Goal: Check status

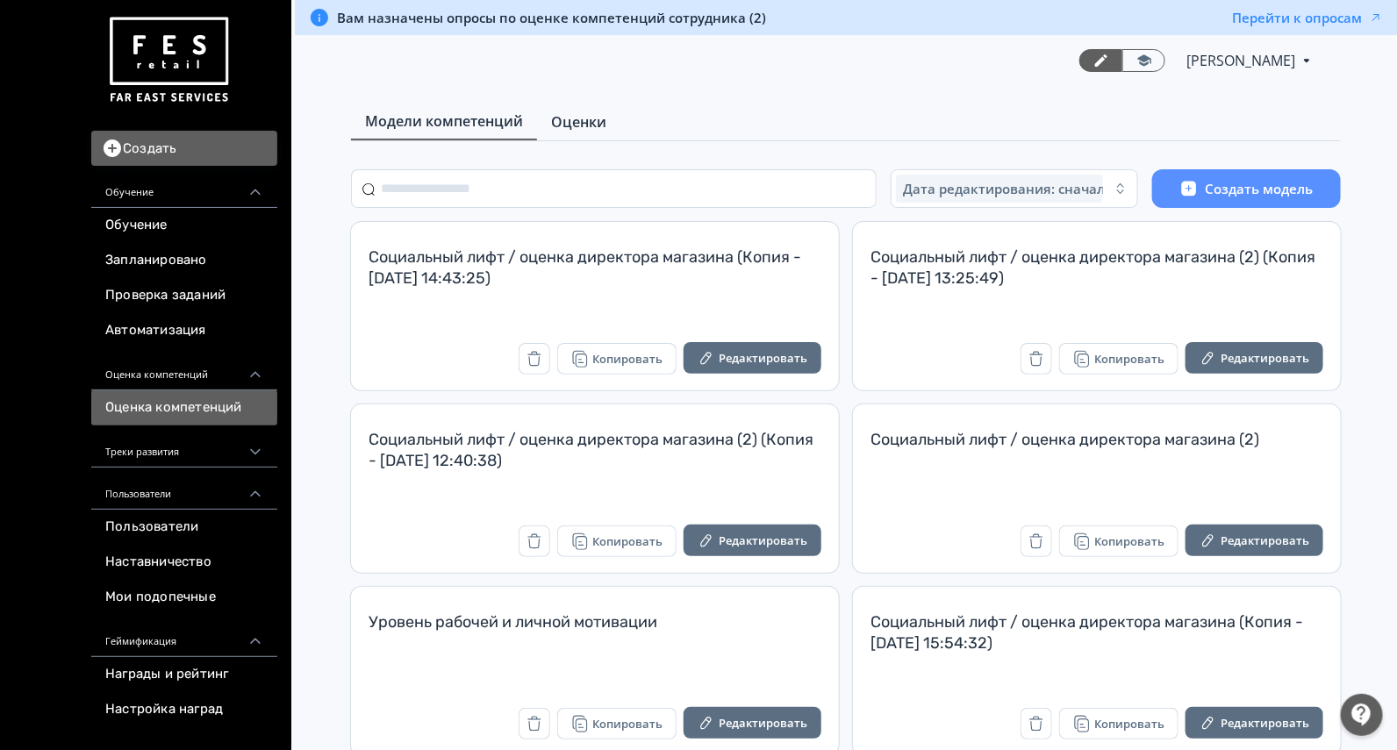
click at [588, 123] on span "Оценки" at bounding box center [578, 121] width 55 height 21
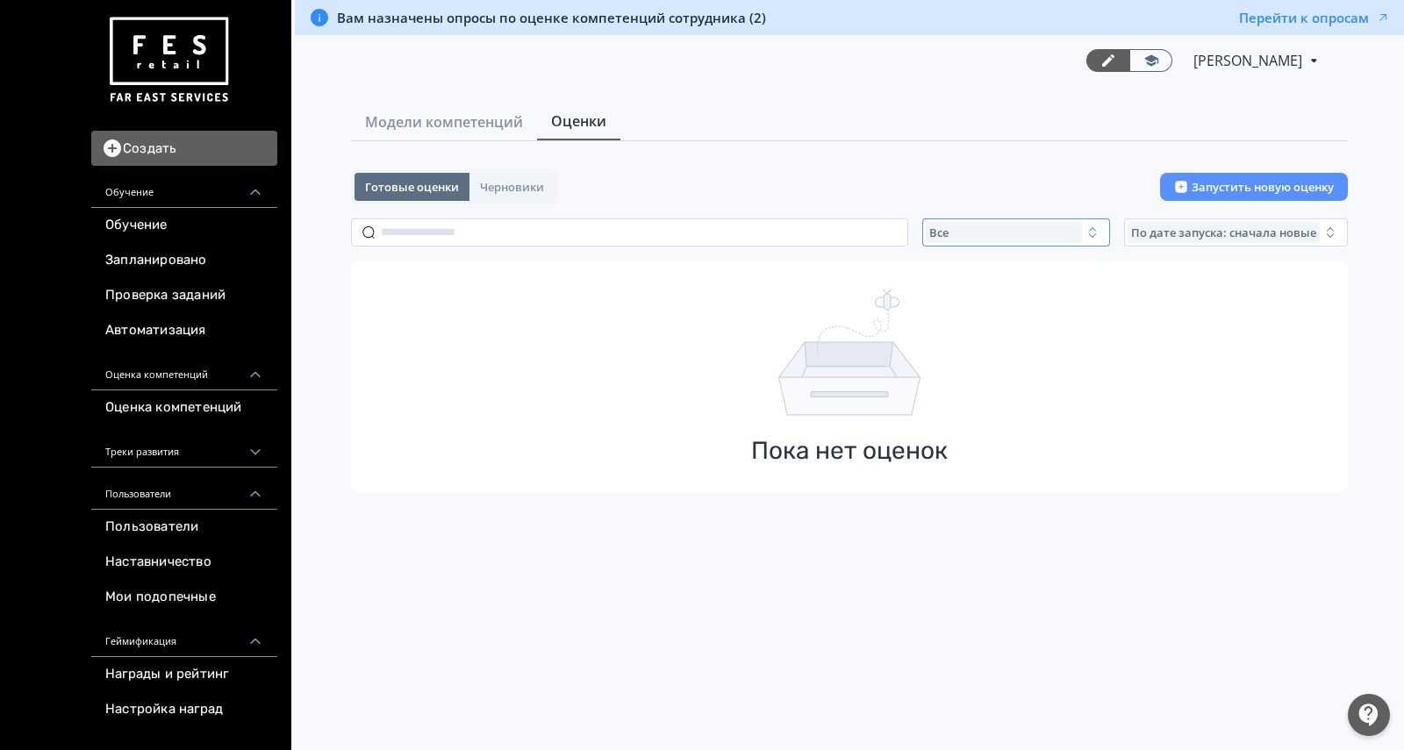
drag, startPoint x: 1006, startPoint y: 250, endPoint x: 986, endPoint y: 241, distance: 21.2
click at [1007, 250] on div "Готовые оценки Черновики Запустить новую оценку Все По дате запуска: сначала но…" at bounding box center [849, 331] width 997 height 324
click at [982, 237] on div "Все" at bounding box center [1004, 232] width 156 height 21
click at [1003, 307] on span "Активные" at bounding box center [977, 305] width 64 height 18
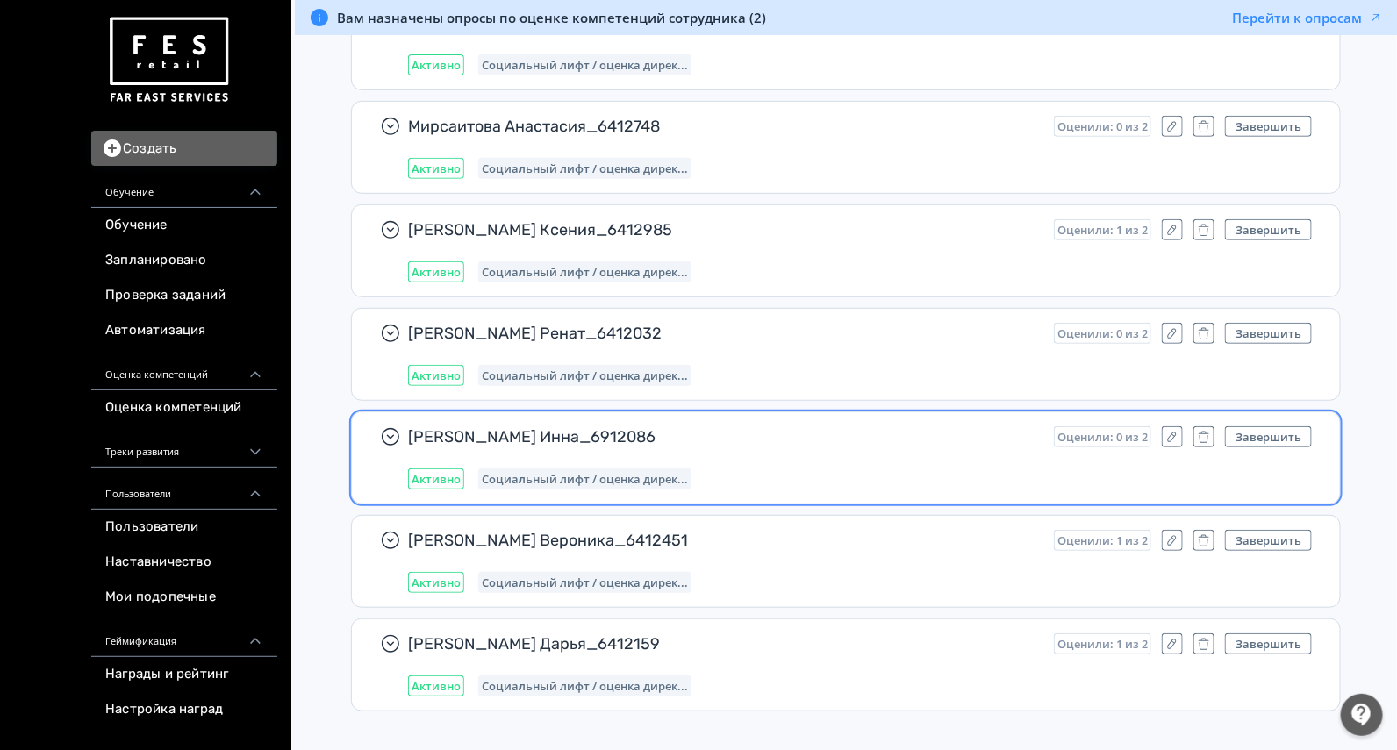
scroll to position [1973, 0]
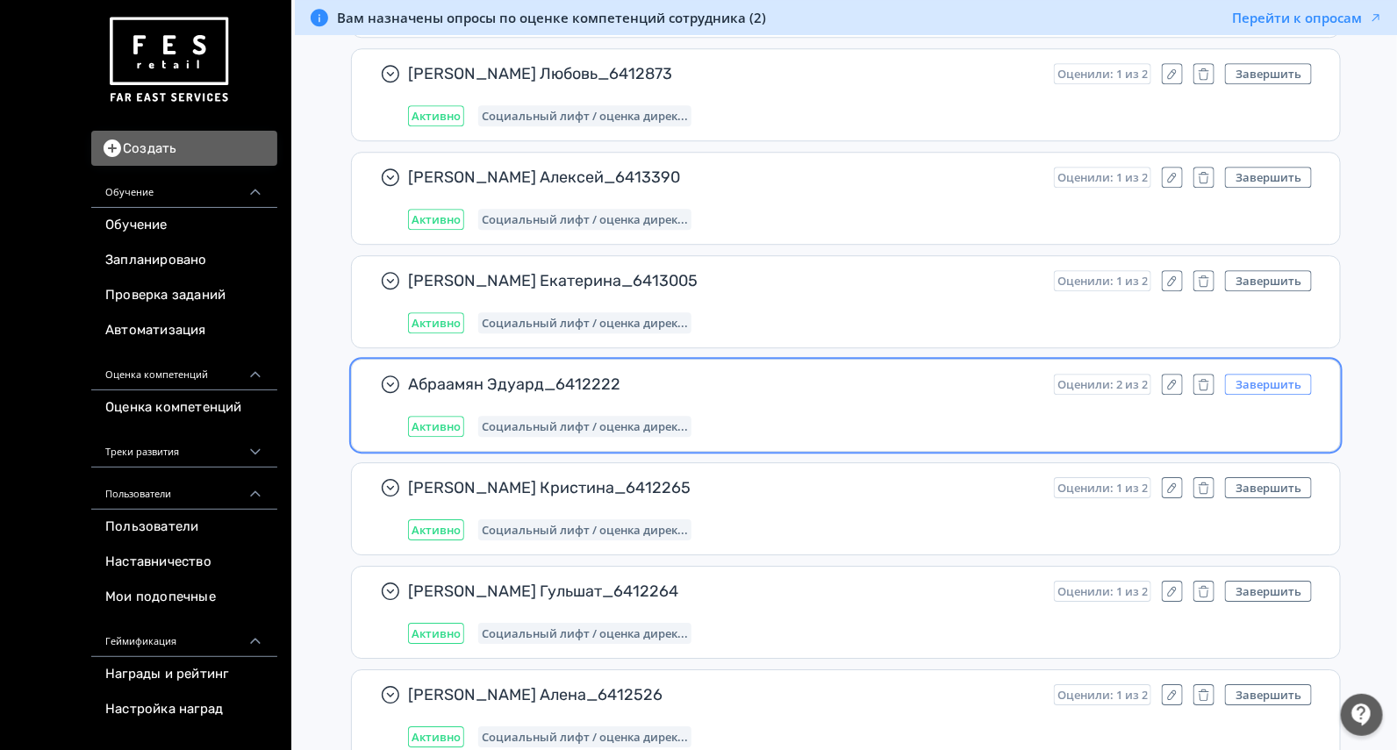
click at [1258, 378] on button "Завершить" at bounding box center [1268, 384] width 87 height 21
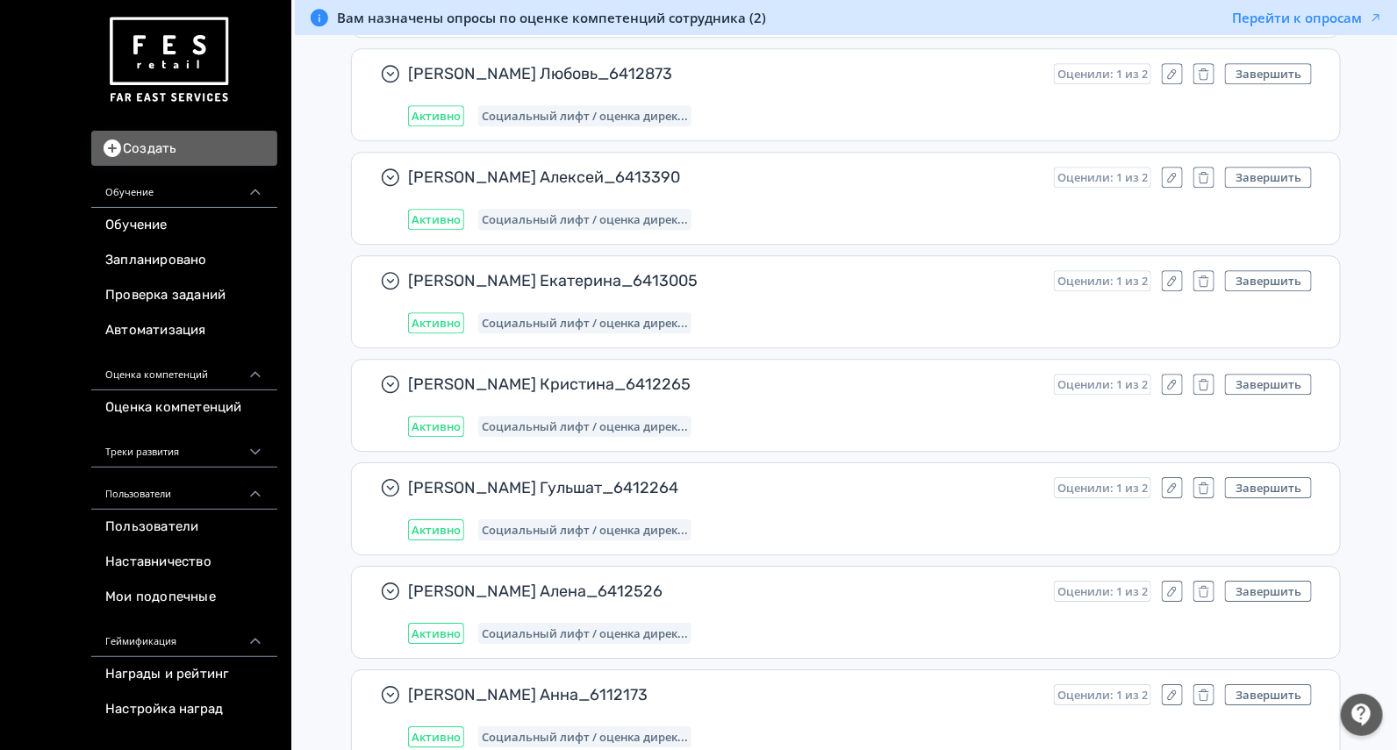
scroll to position [5070, 0]
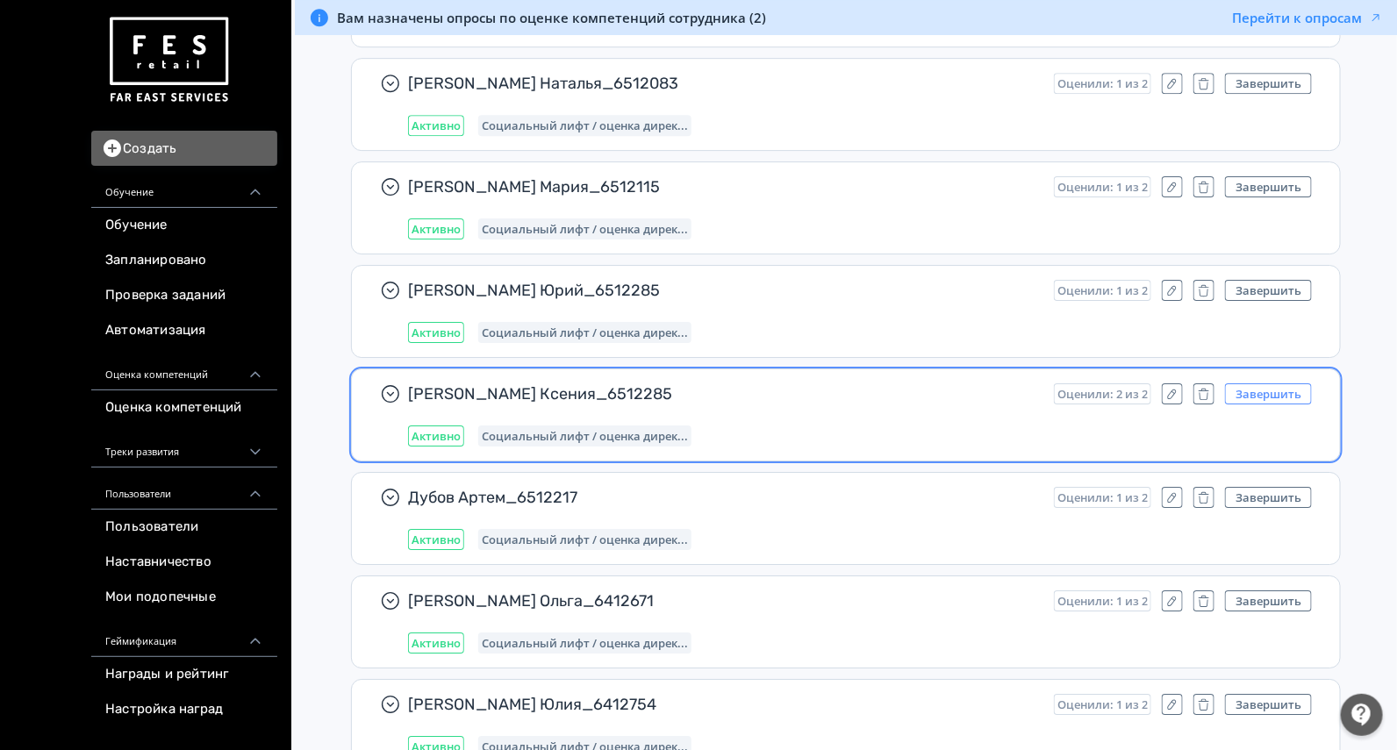
click at [1268, 384] on button "Завершить" at bounding box center [1268, 394] width 87 height 21
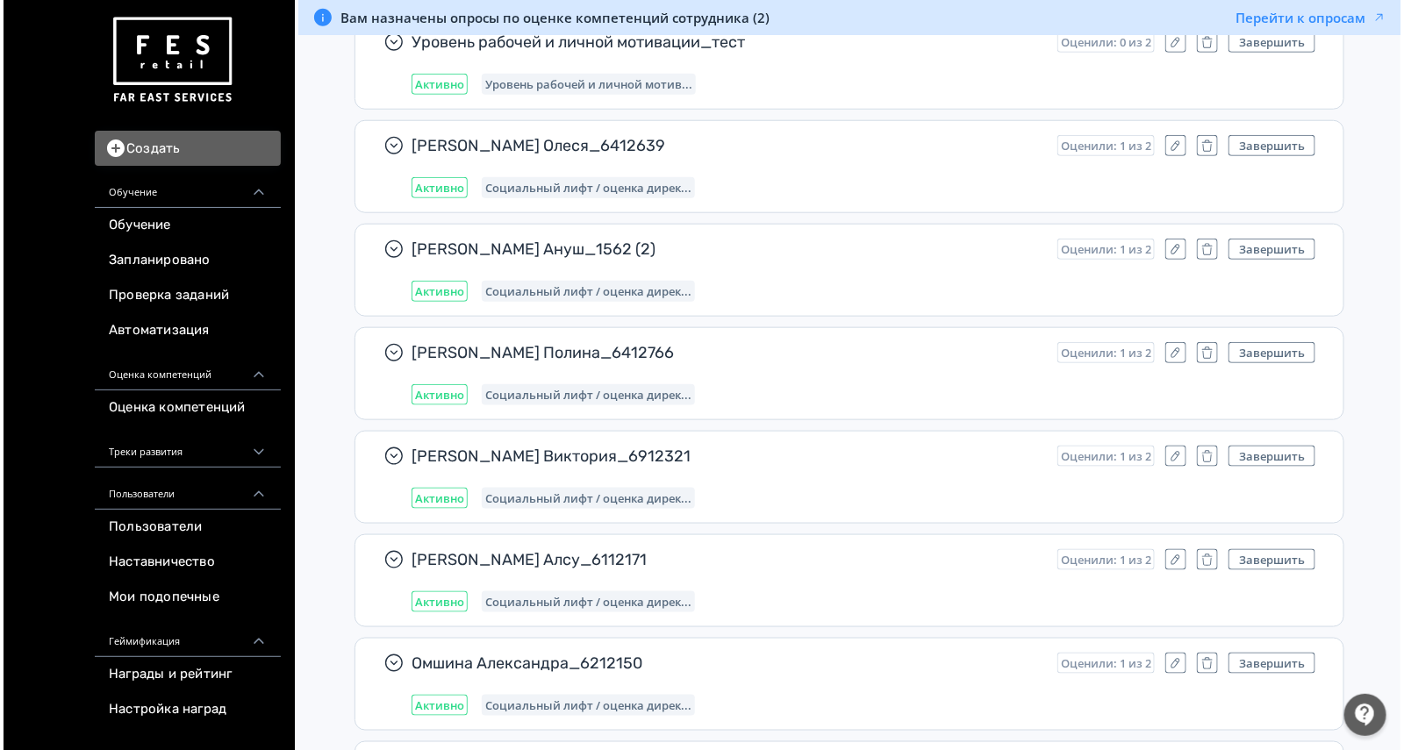
scroll to position [0, 0]
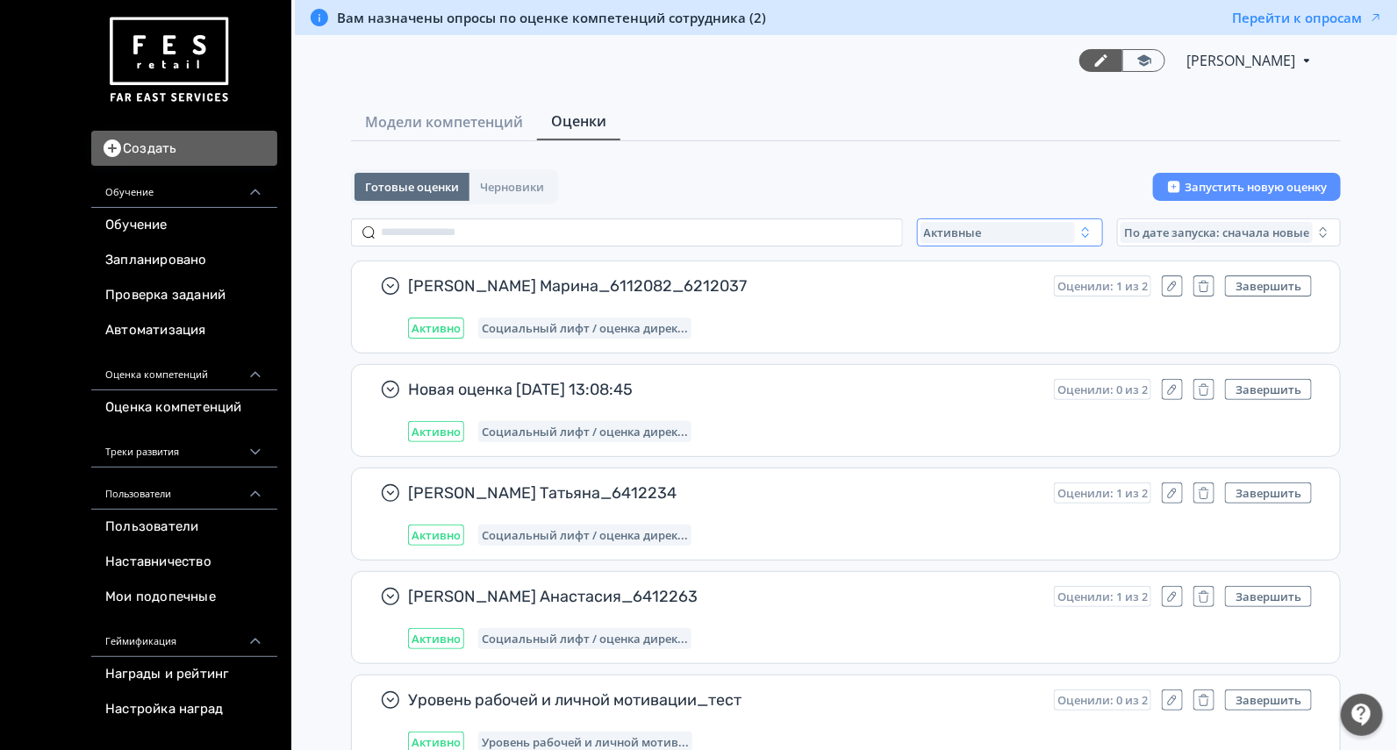
click at [1021, 233] on div "Активные" at bounding box center [998, 232] width 154 height 21
click at [948, 269] on span "Все" at bounding box center [951, 273] width 22 height 18
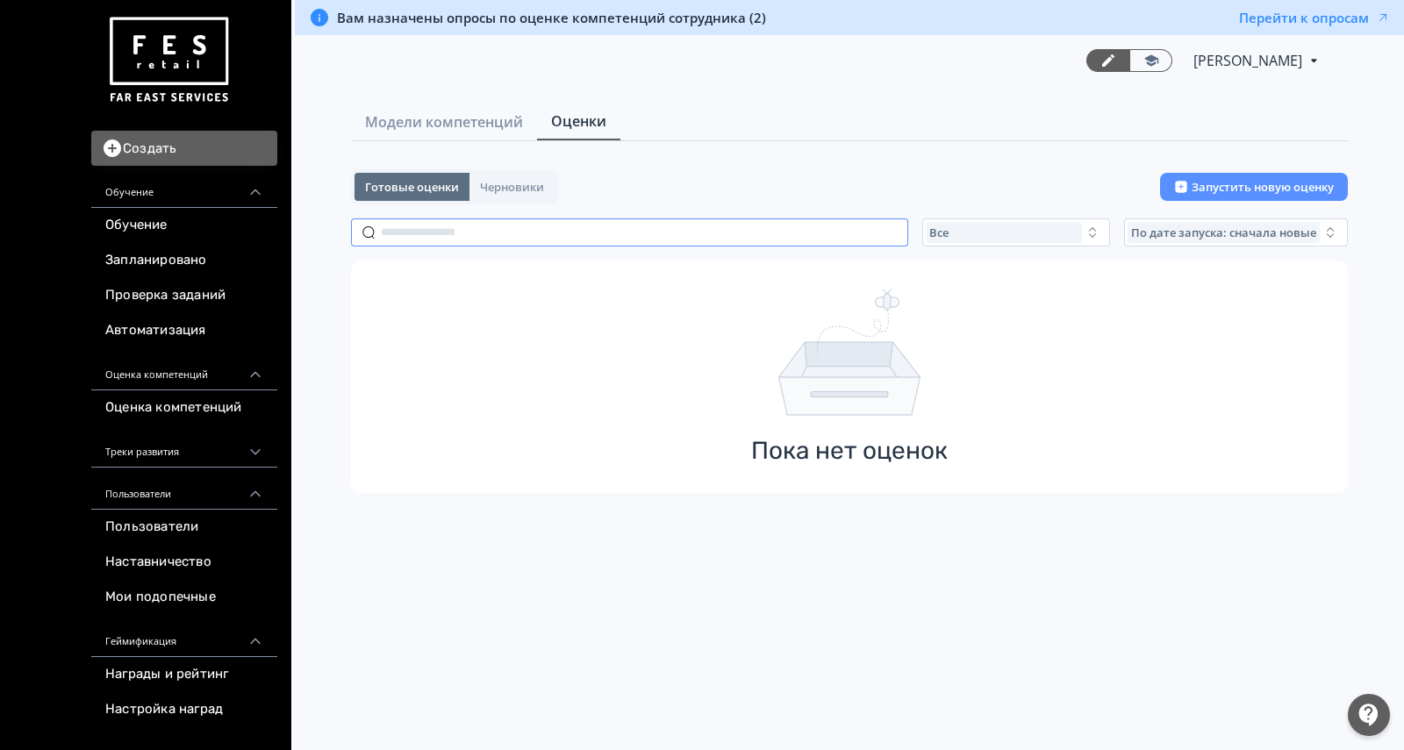
click at [572, 235] on input "text" at bounding box center [629, 233] width 557 height 28
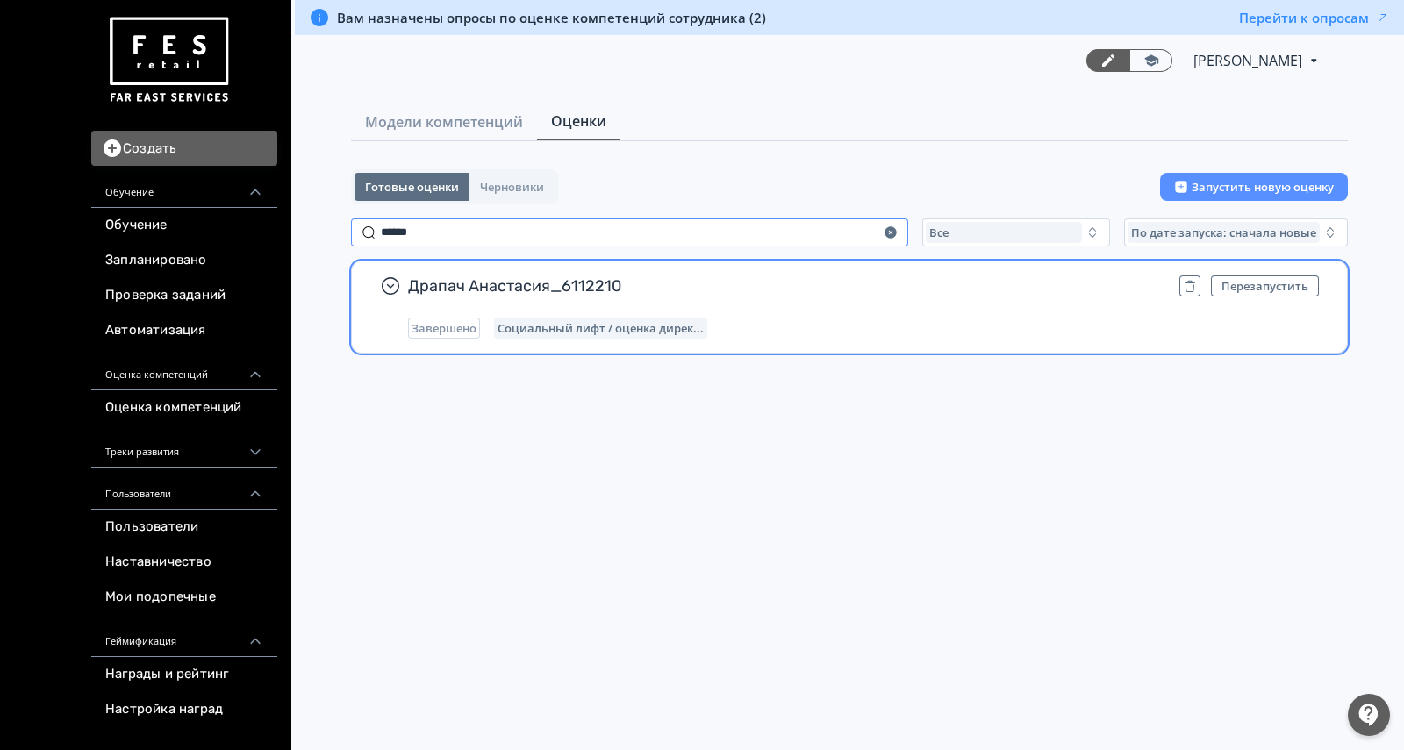
type input "******"
click at [900, 289] on span "Драпач Анастасия_6112210" at bounding box center [786, 286] width 757 height 21
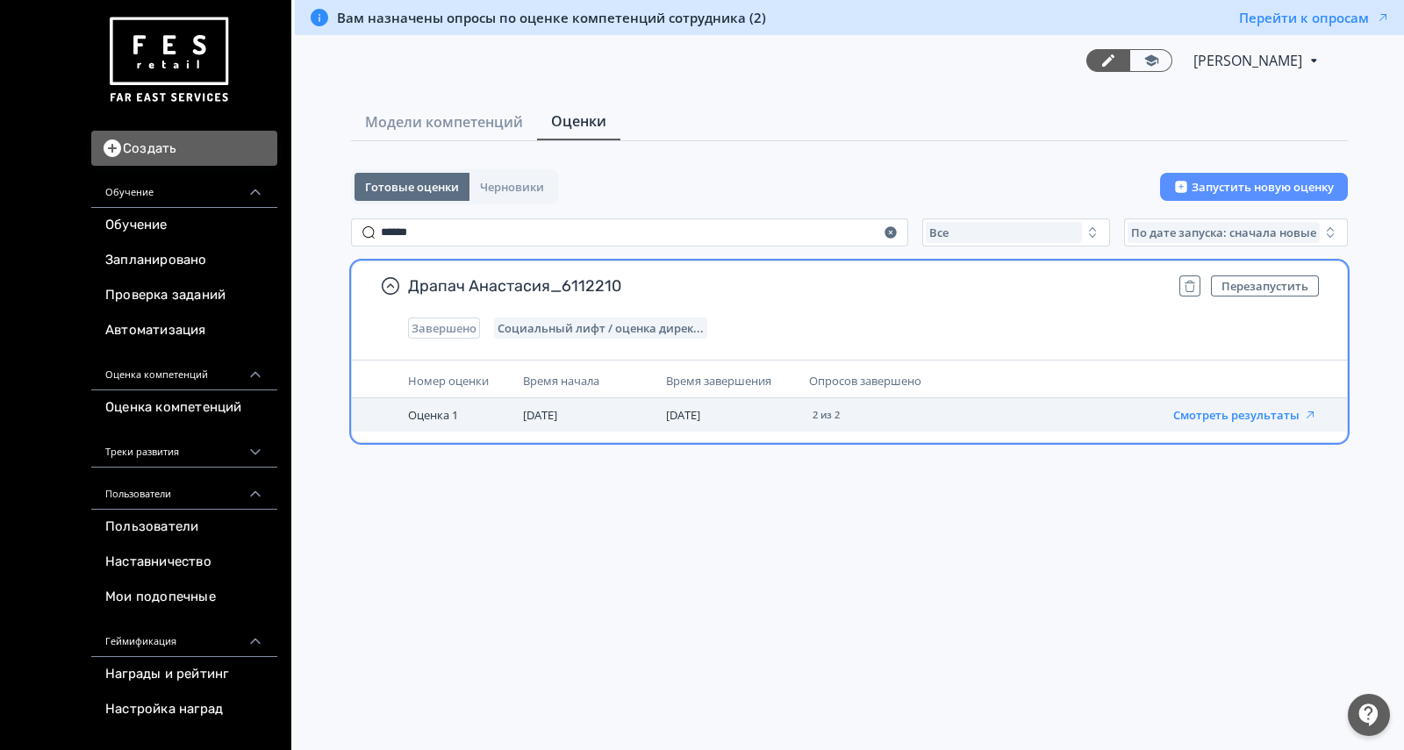
click at [1222, 416] on button "Смотреть результаты" at bounding box center [1245, 415] width 144 height 14
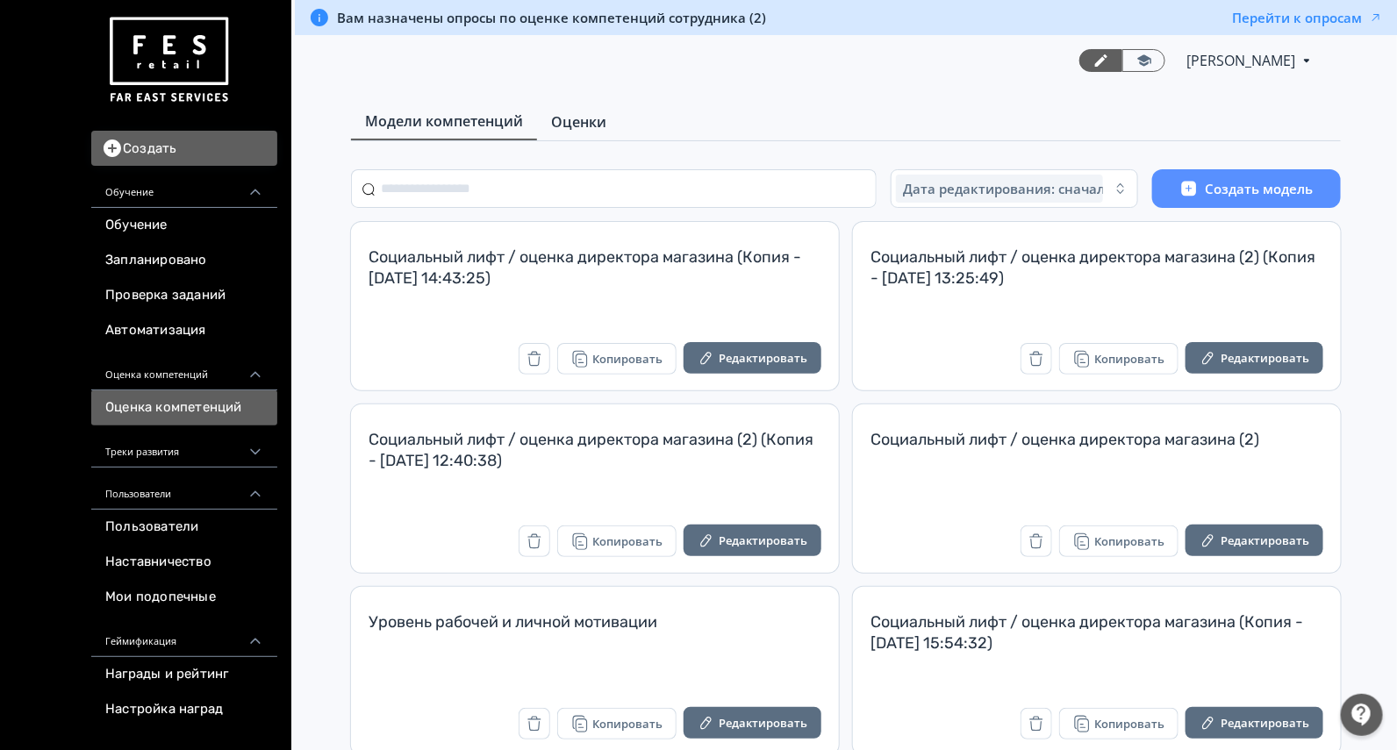
click at [605, 114] on link "Оценки" at bounding box center [578, 121] width 83 height 35
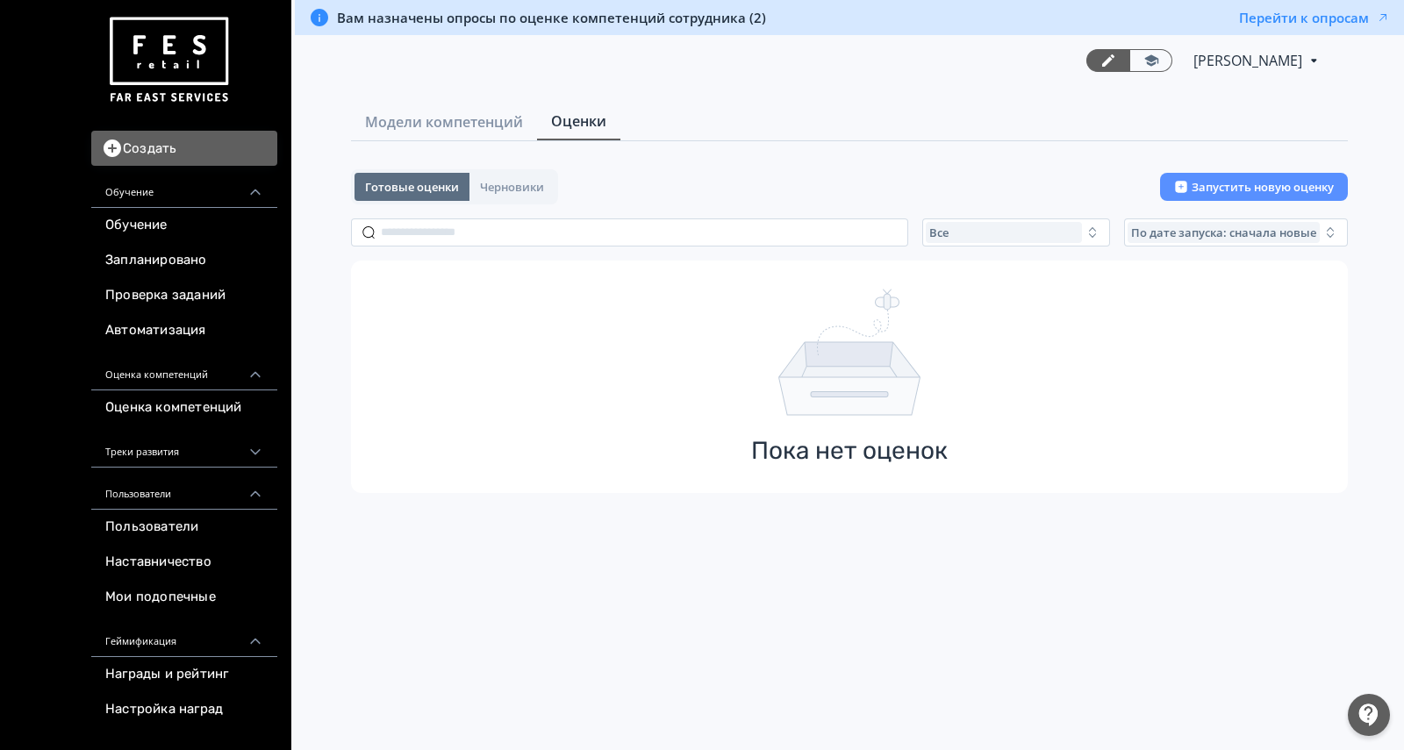
click at [948, 215] on div "Готовые оценки Черновики Запустить новую оценку Все По дате запуска: сначала но…" at bounding box center [849, 331] width 997 height 324
click at [967, 231] on div "Все" at bounding box center [1004, 232] width 156 height 21
click at [966, 296] on span "Активные" at bounding box center [977, 305] width 64 height 18
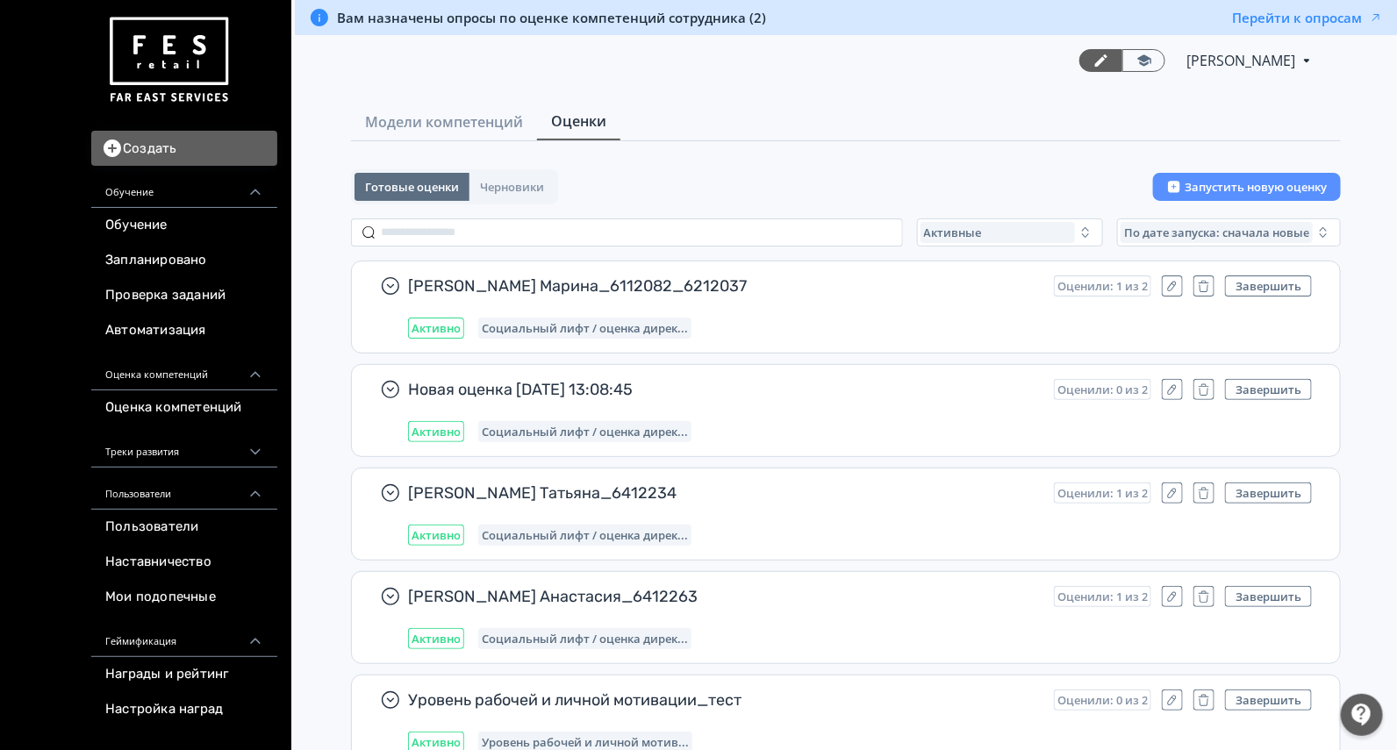
click at [173, 61] on img at bounding box center [168, 60] width 126 height 99
